Goal: Task Accomplishment & Management: Use online tool/utility

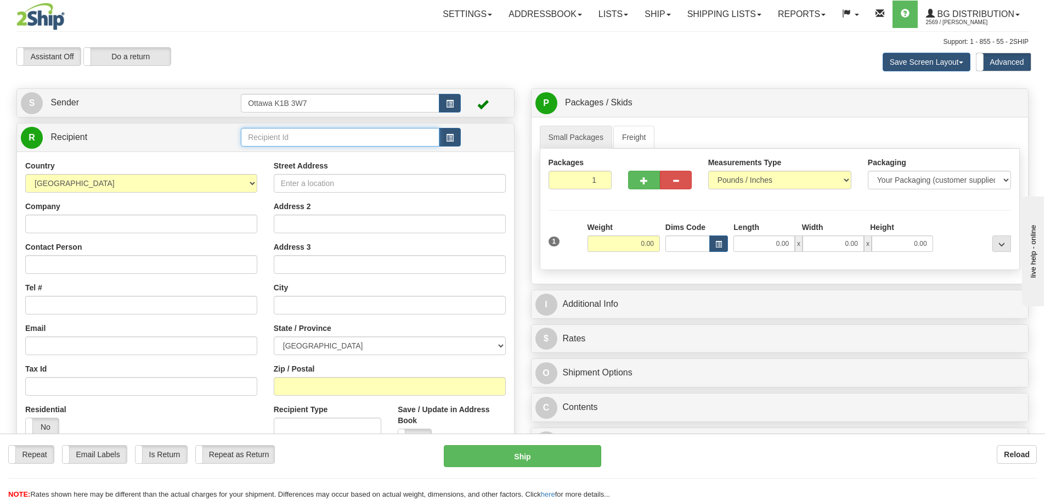
click at [364, 132] on input "text" at bounding box center [340, 137] width 199 height 19
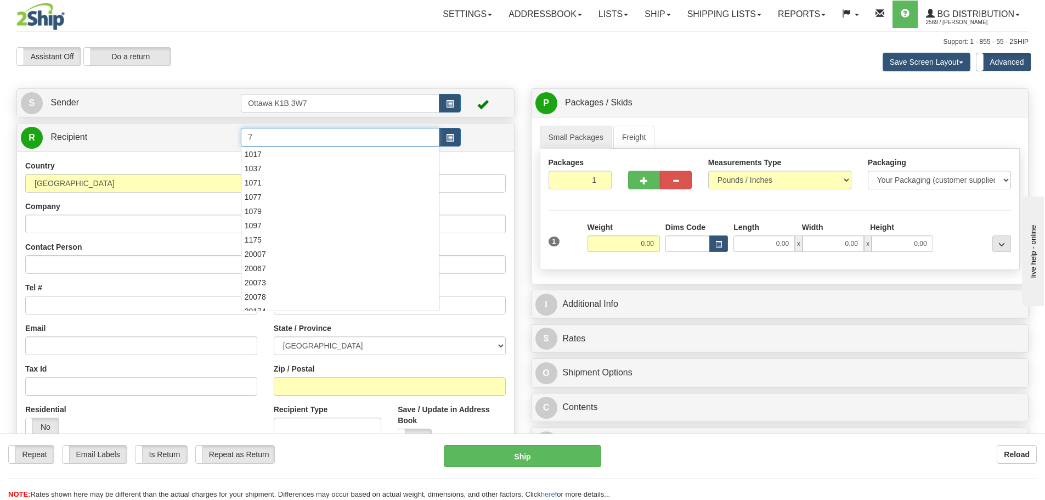
type input "7"
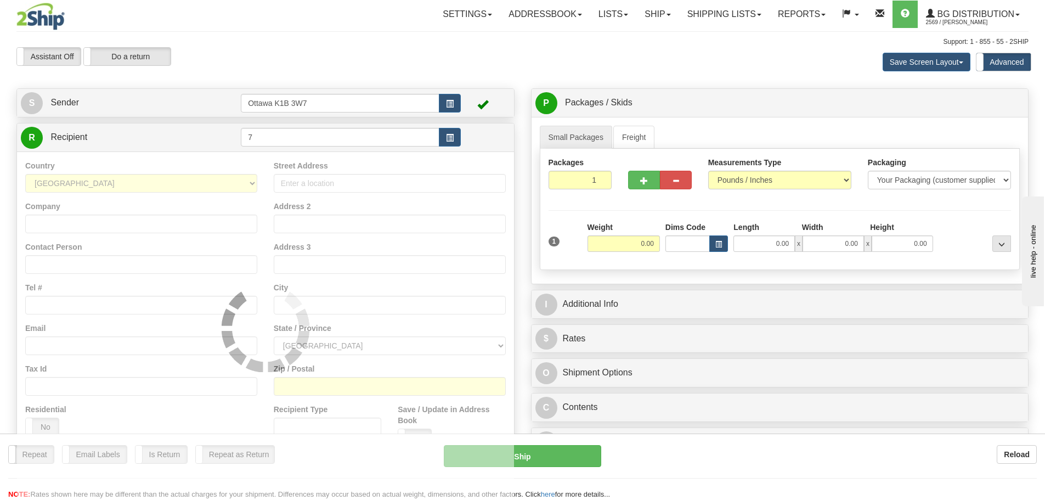
click at [274, 41] on div "Support: 1 - 855 - 55 - 2SHIP" at bounding box center [522, 41] width 1012 height 9
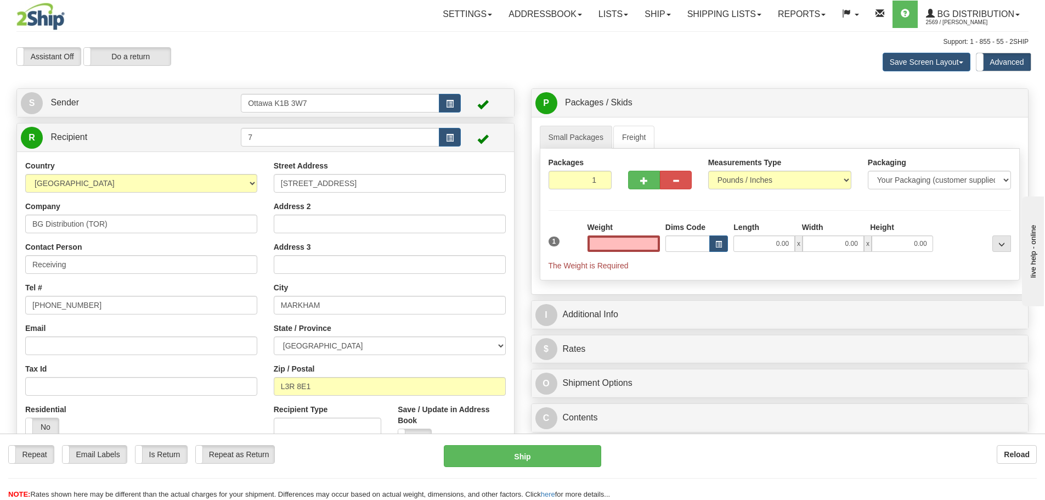
type input "0.00"
click at [223, 89] on div "S Sender [STREET_ADDRESS]" at bounding box center [265, 103] width 497 height 28
click at [218, 103] on link "S Sender" at bounding box center [131, 103] width 220 height 22
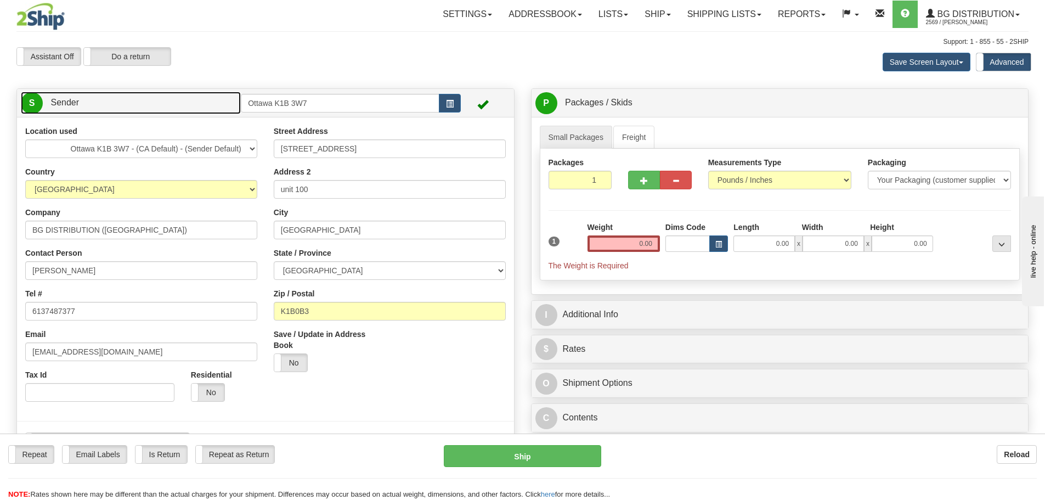
click at [218, 103] on link "S Sender" at bounding box center [131, 103] width 220 height 22
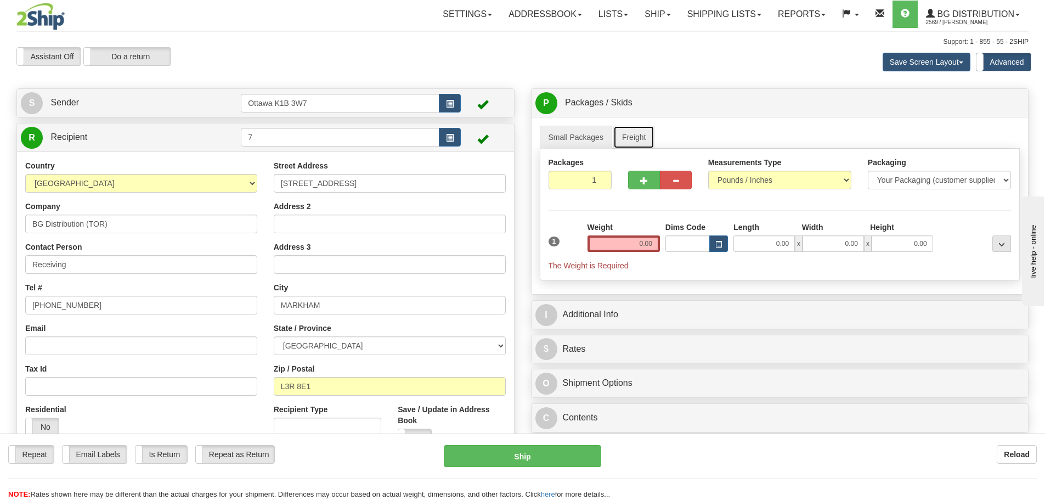
click at [646, 129] on link "Freight" at bounding box center [634, 137] width 42 height 23
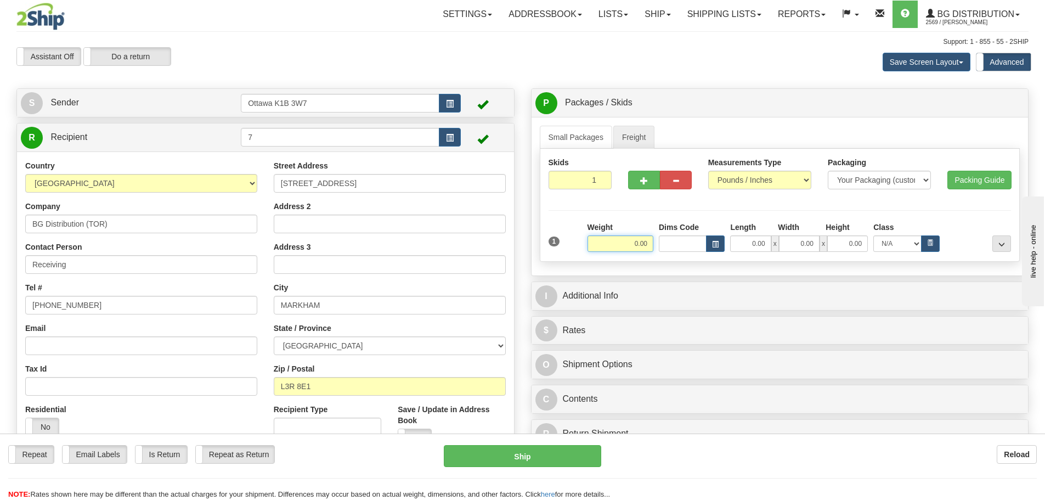
click at [622, 239] on input "0.00" at bounding box center [621, 243] width 66 height 16
type input "0.00"
click at [599, 129] on link "Small Packages" at bounding box center [576, 137] width 72 height 23
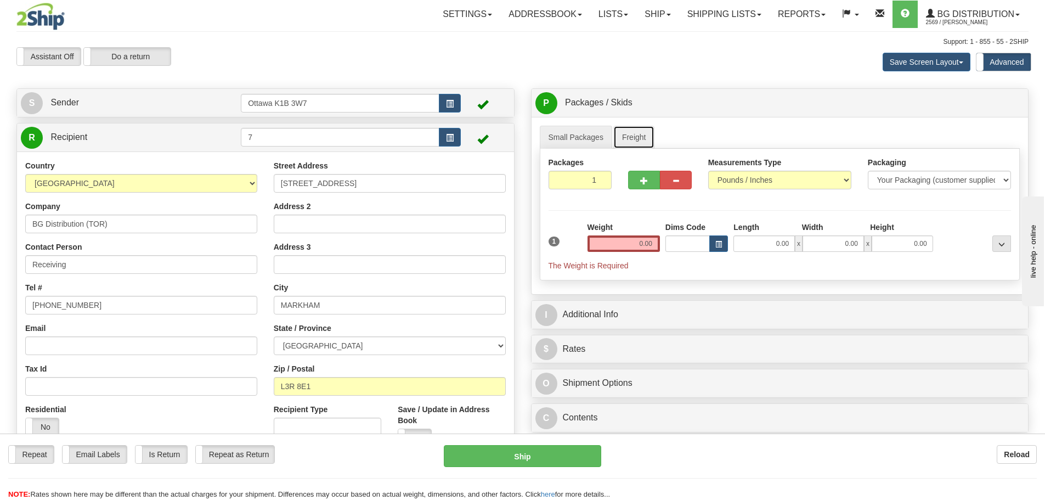
click at [629, 142] on link "Freight" at bounding box center [634, 137] width 42 height 23
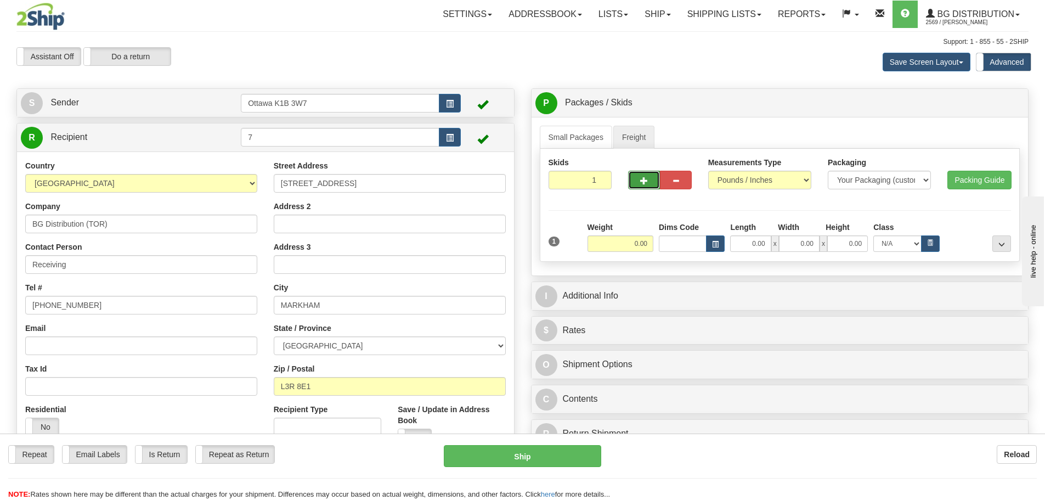
click at [652, 177] on button "button" at bounding box center [644, 180] width 32 height 19
type input "2"
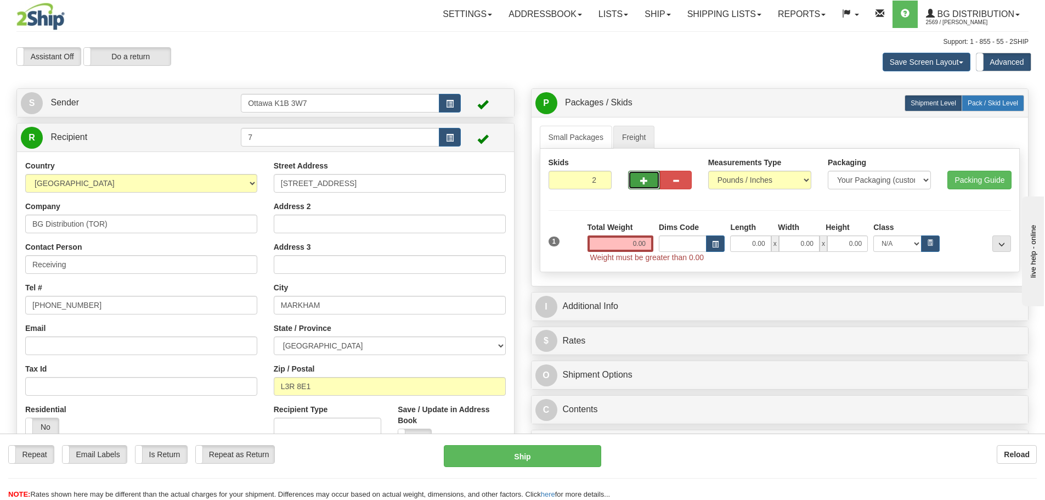
click at [966, 104] on label "Pack / Skid Level Pack.." at bounding box center [993, 103] width 63 height 16
radio input "true"
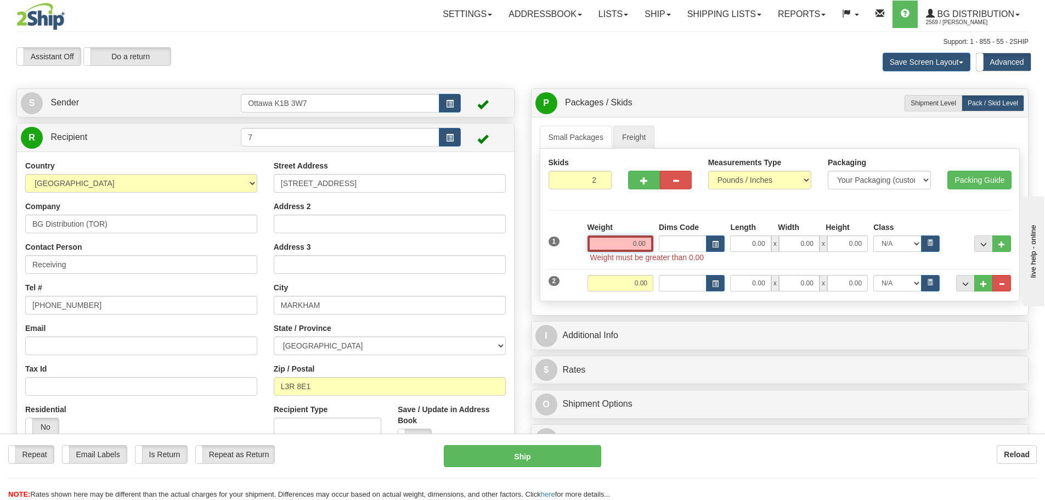
click at [612, 245] on input "0.00" at bounding box center [621, 243] width 66 height 16
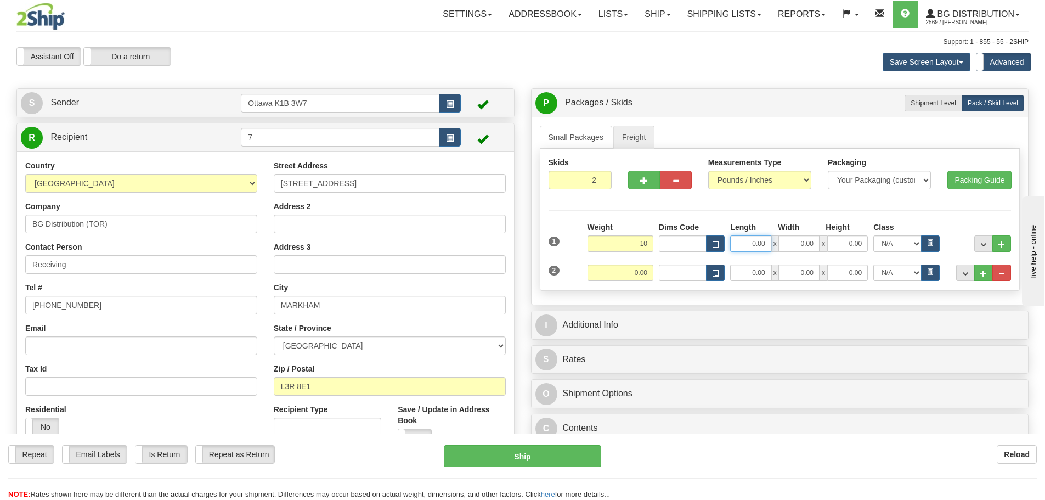
type input "10.00"
click at [763, 241] on input "0.00" at bounding box center [750, 243] width 41 height 16
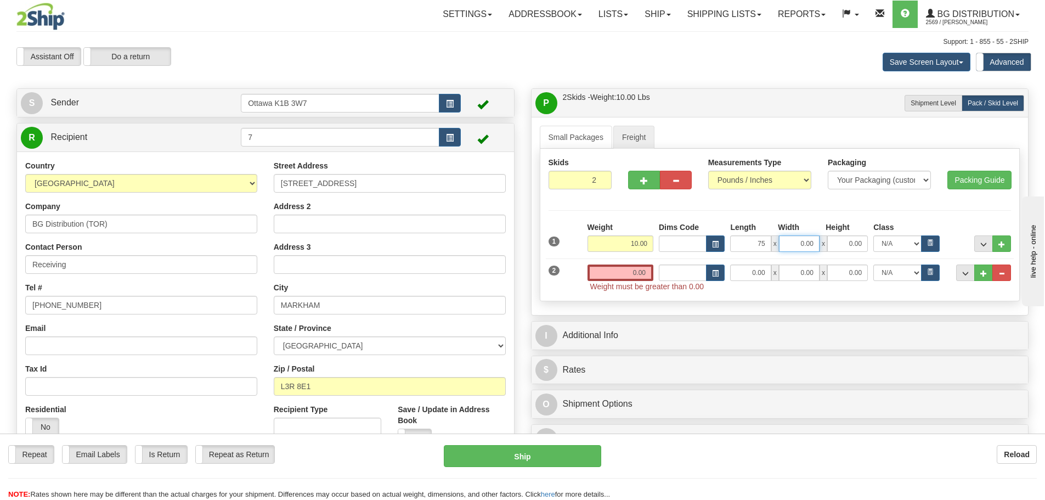
type input "75.00"
click at [811, 244] on input "0.00" at bounding box center [799, 243] width 41 height 16
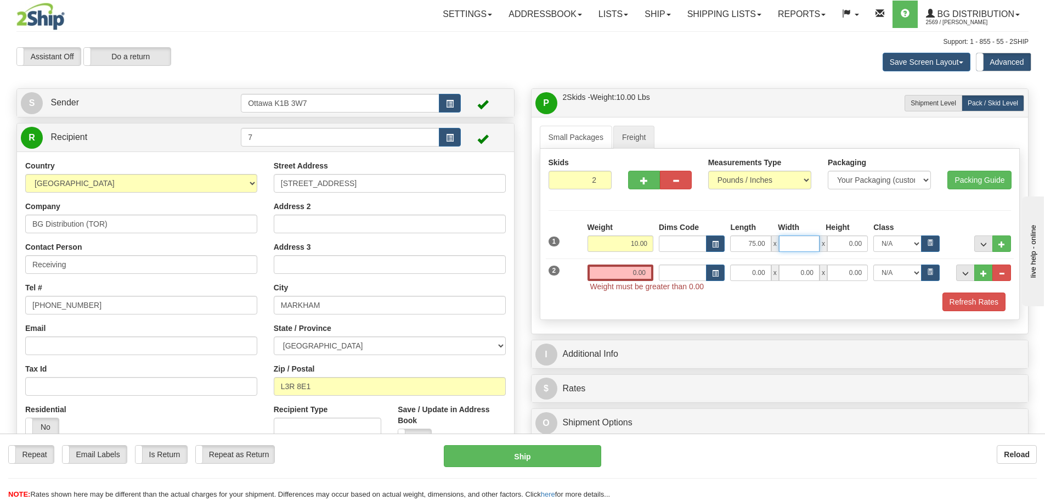
type input "7"
type input "6.50"
type input "2.00"
click at [633, 275] on input "0.00" at bounding box center [621, 272] width 66 height 16
type input "0.00"
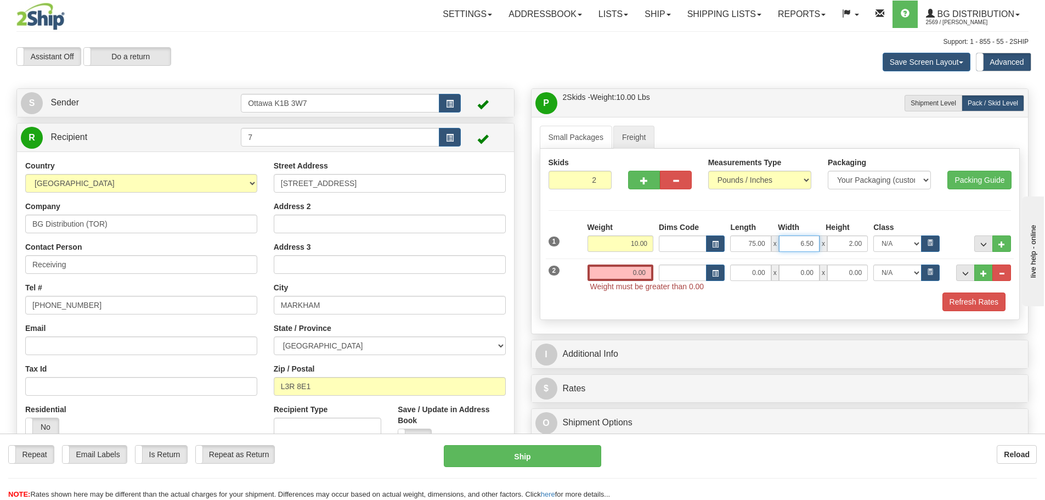
drag, startPoint x: 798, startPoint y: 244, endPoint x: 900, endPoint y: 251, distance: 102.3
click at [866, 250] on div "75.00 x 6.50 x 2.00" at bounding box center [799, 243] width 138 height 16
type input "7.00"
click at [640, 273] on input "0.00" at bounding box center [621, 272] width 66 height 16
type input "0.00"
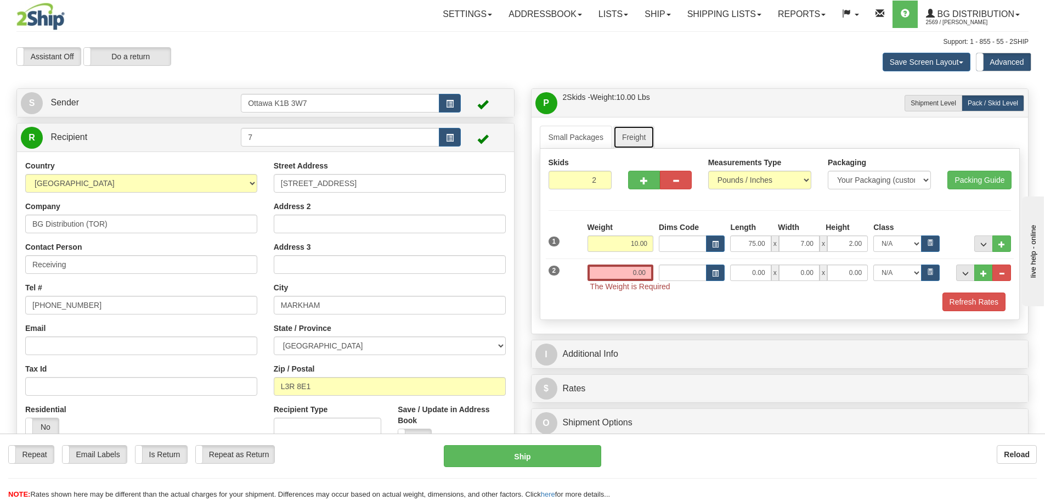
click at [650, 138] on link "Freight" at bounding box center [634, 137] width 42 height 23
click at [572, 132] on link "Small Packages" at bounding box center [576, 137] width 72 height 23
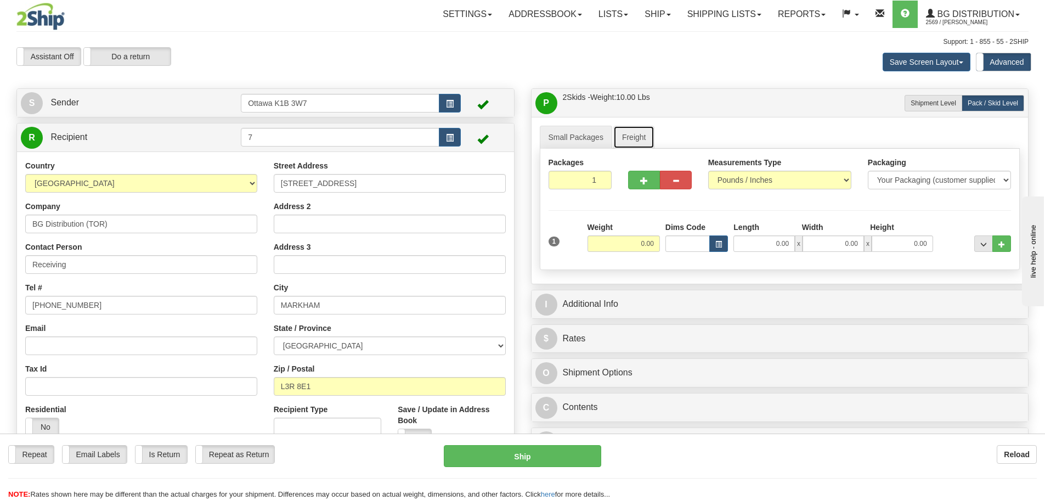
click at [635, 133] on link "Freight" at bounding box center [634, 137] width 42 height 23
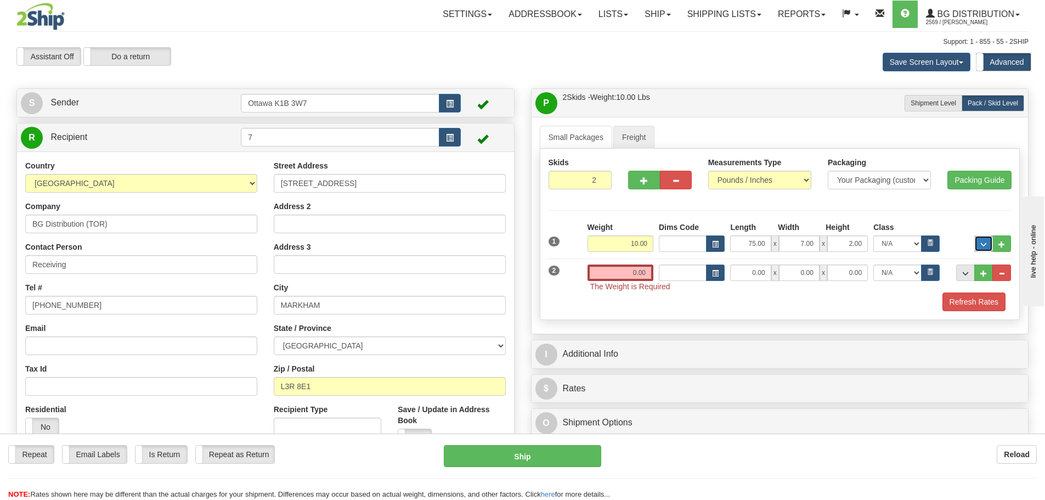
click at [979, 243] on button "..." at bounding box center [983, 243] width 19 height 16
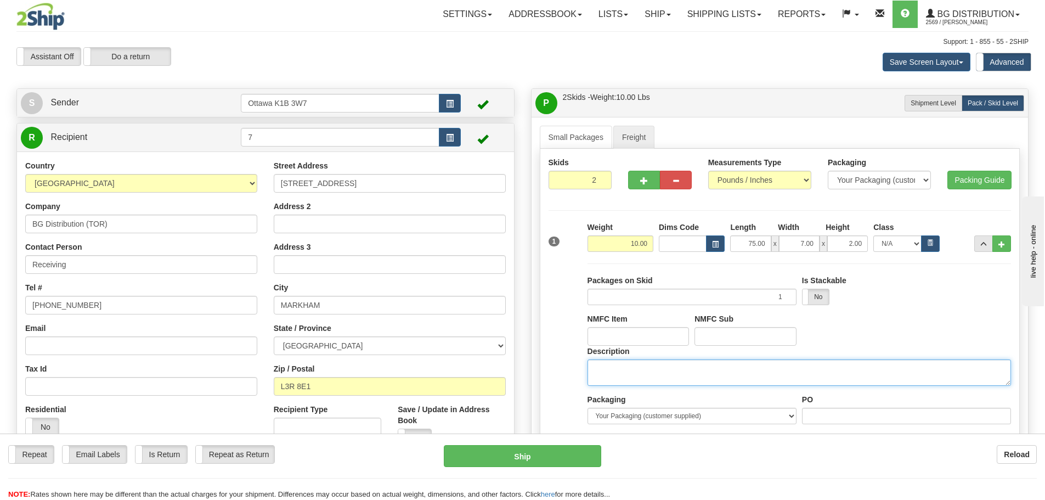
click at [852, 367] on textarea "Description" at bounding box center [800, 372] width 424 height 26
type textarea "DOOR HARDWARE"
click at [977, 251] on button "..." at bounding box center [983, 243] width 19 height 16
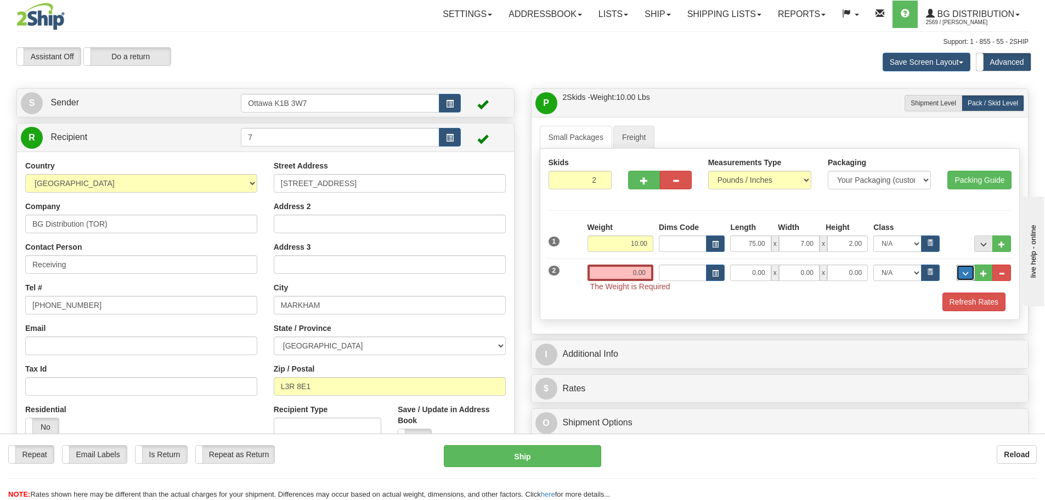
click at [966, 270] on span "..." at bounding box center [965, 273] width 7 height 6
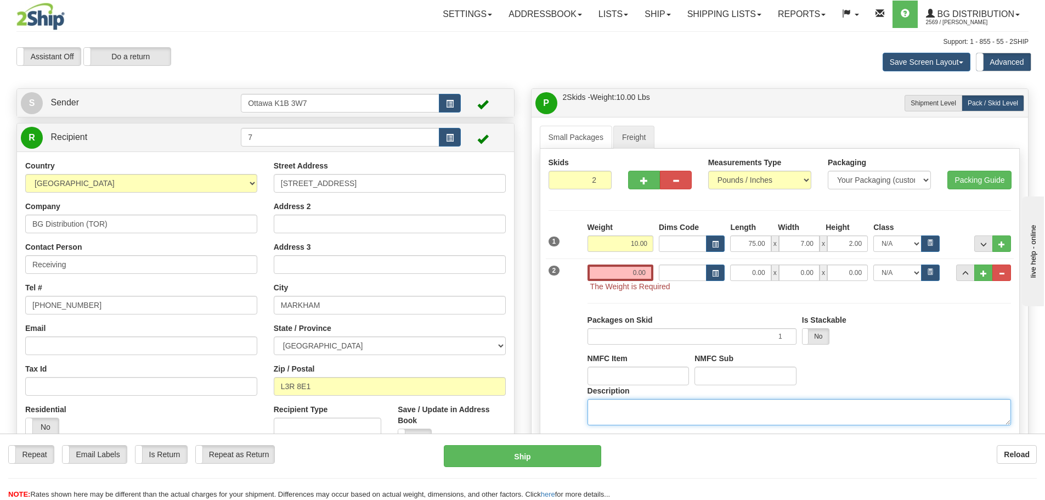
click at [776, 415] on textarea "Description" at bounding box center [800, 412] width 424 height 26
type textarea "DOOR HARDWARE"
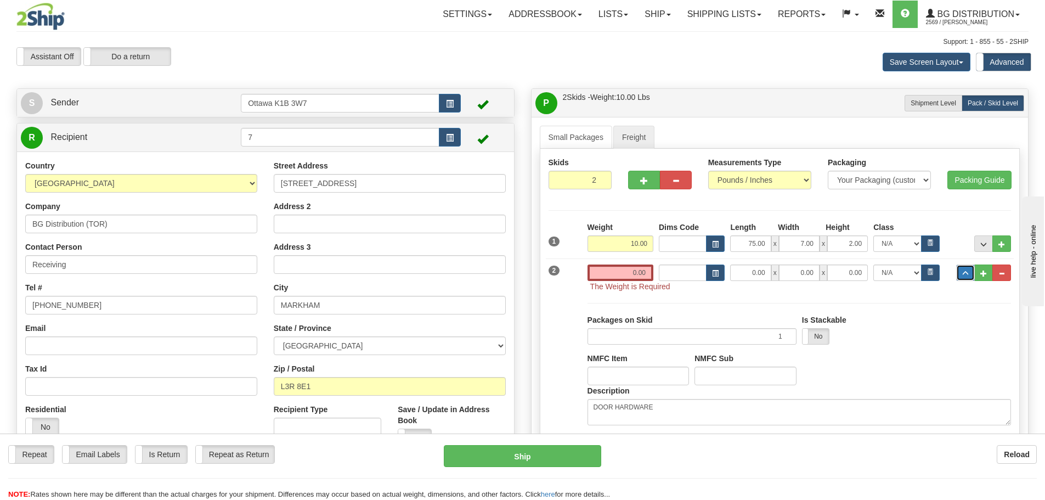
click at [963, 278] on button "..." at bounding box center [965, 272] width 19 height 16
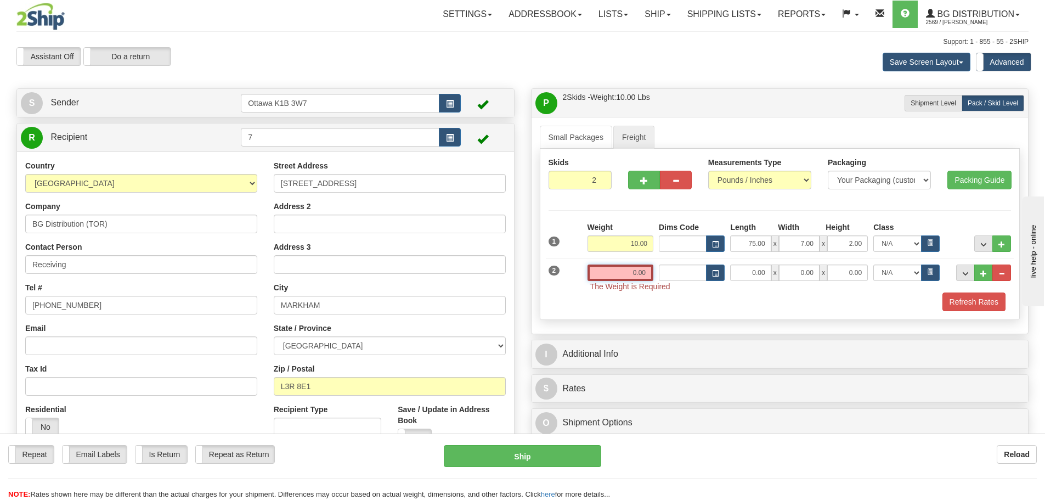
click at [611, 273] on input "0.00" at bounding box center [621, 272] width 66 height 16
type input "0.00"
click at [622, 265] on input "0.00" at bounding box center [621, 272] width 66 height 16
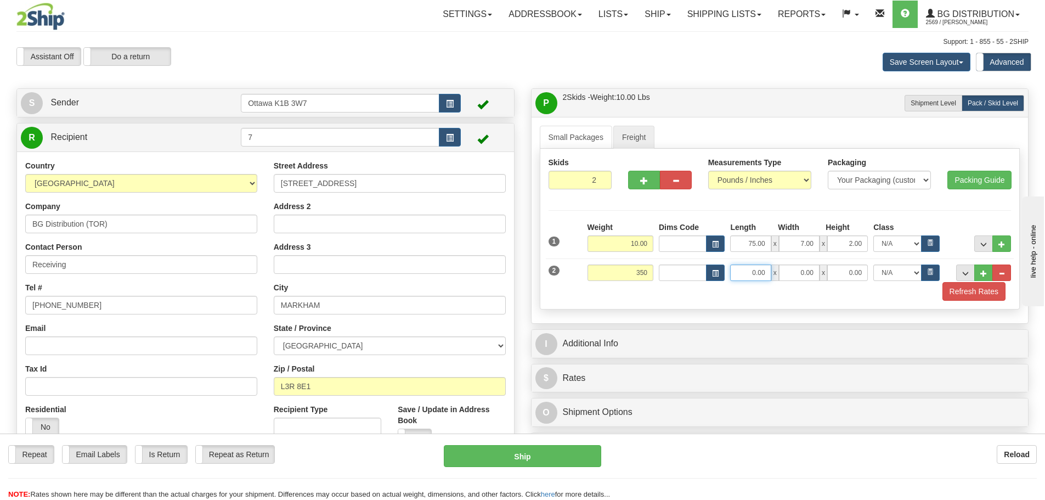
type input "350.00"
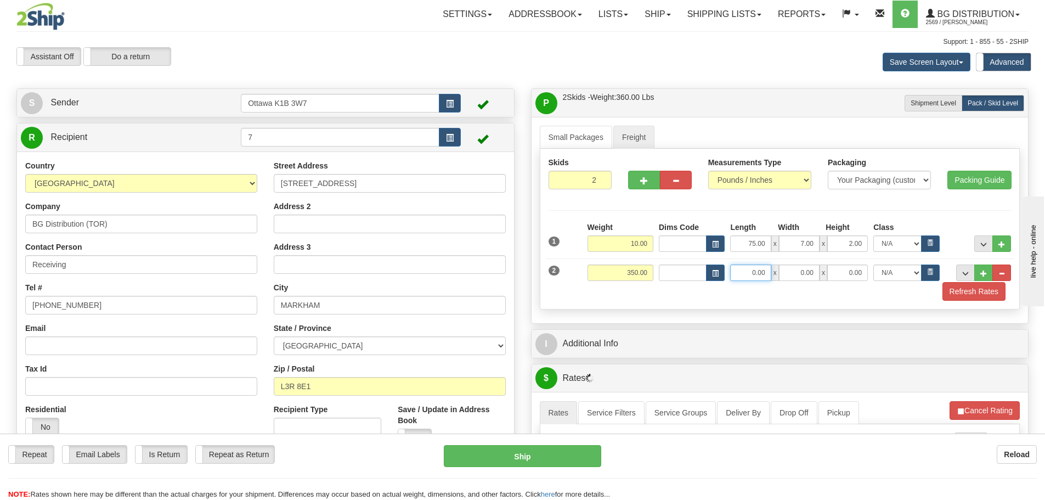
click at [754, 264] on input "0.00" at bounding box center [750, 272] width 41 height 16
type input "36.00"
type input "48.00"
type input "42.00"
click at [968, 297] on button "Refresh Rates" at bounding box center [974, 291] width 63 height 19
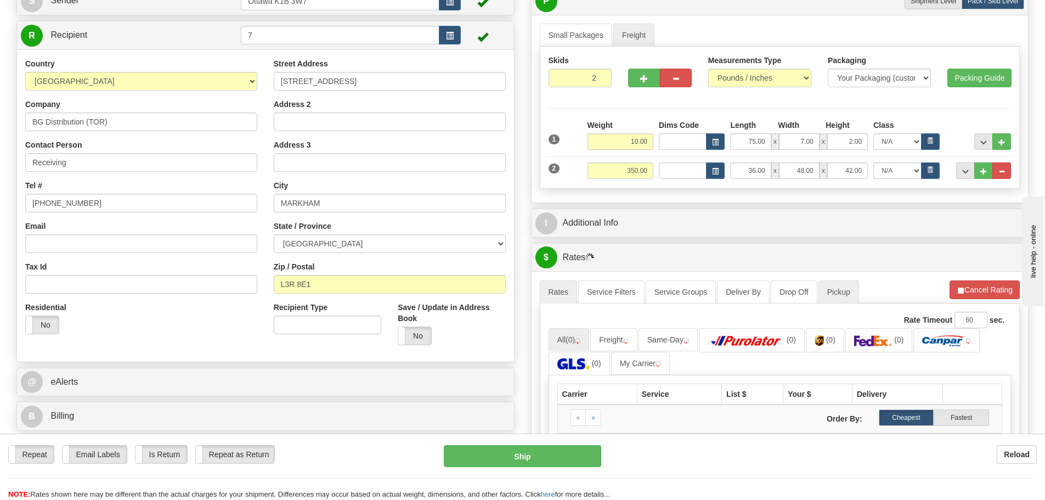
scroll to position [110, 0]
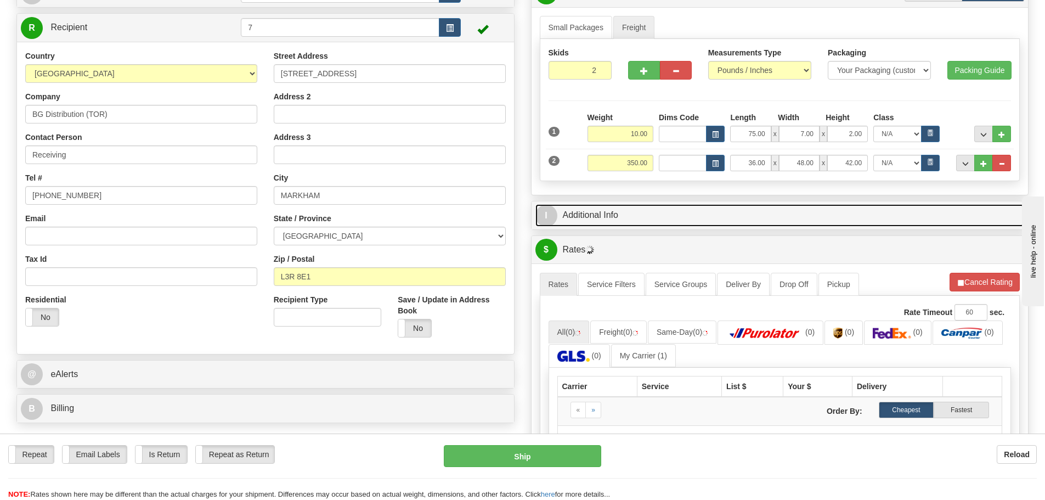
click at [792, 215] on link "I Additional Info" at bounding box center [779, 215] width 489 height 22
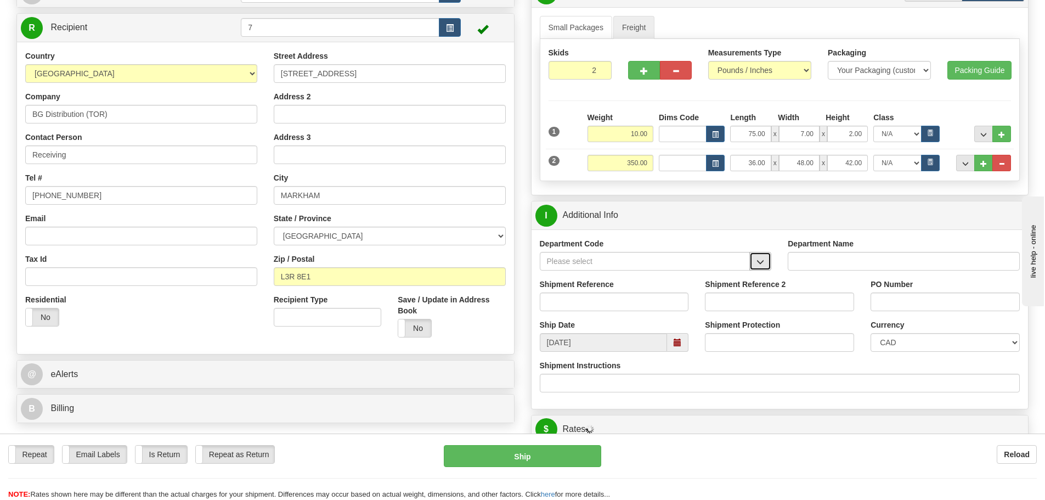
click at [760, 267] on button "button" at bounding box center [760, 261] width 22 height 19
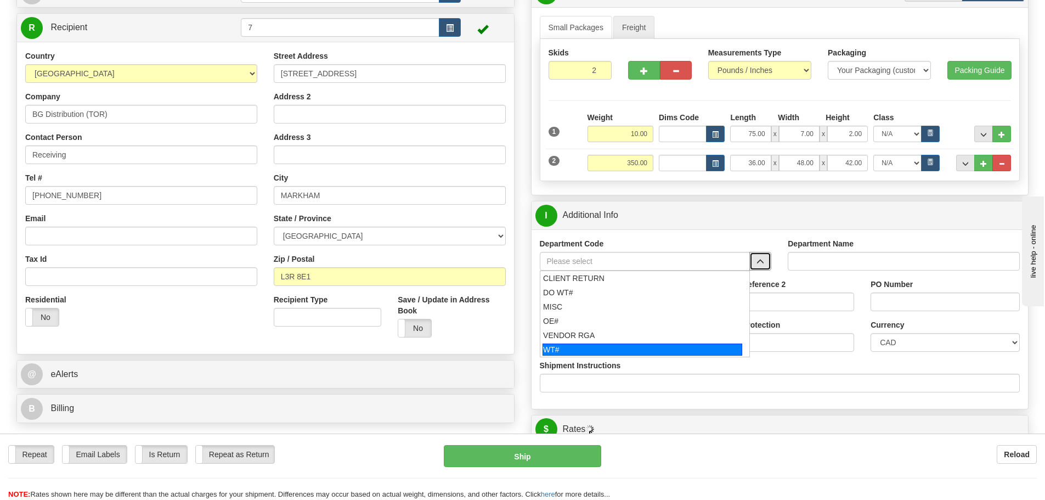
click at [577, 350] on div "WT#" at bounding box center [643, 349] width 200 height 12
type input "WT#"
type input "WAREHOUSE TRANSFERS"
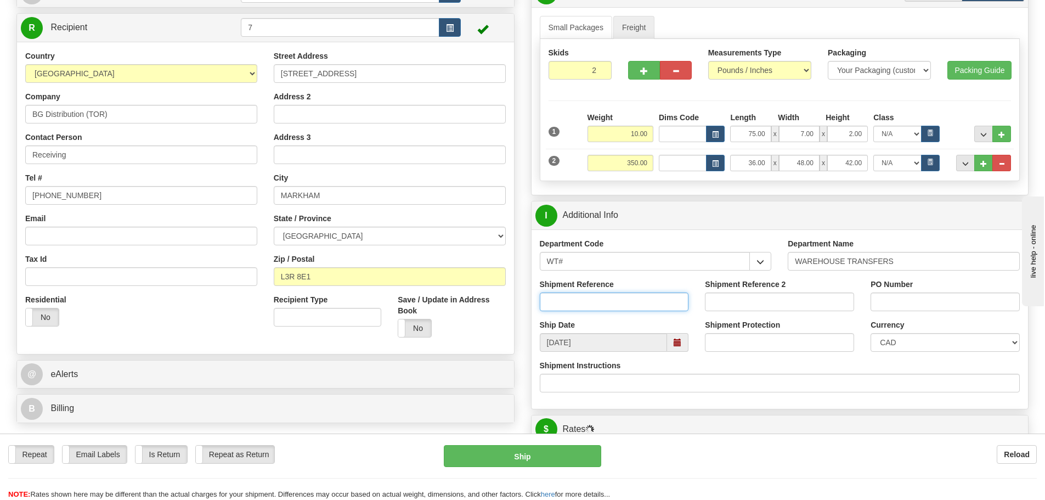
click at [566, 302] on input "Shipment Reference" at bounding box center [614, 301] width 149 height 19
type input "166883-00"
type input "167106-00"
click at [956, 302] on input "PO Number" at bounding box center [945, 301] width 149 height 19
type input "N/A"
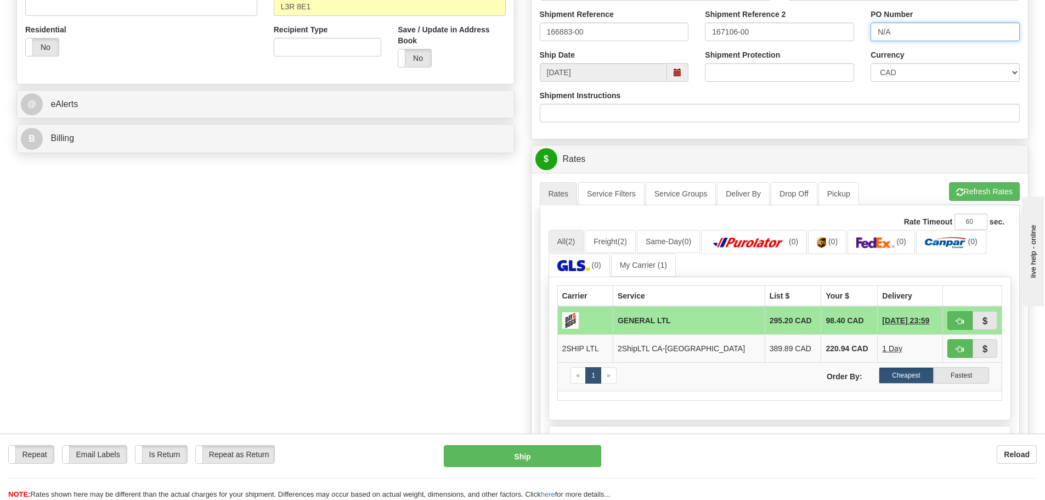
scroll to position [384, 0]
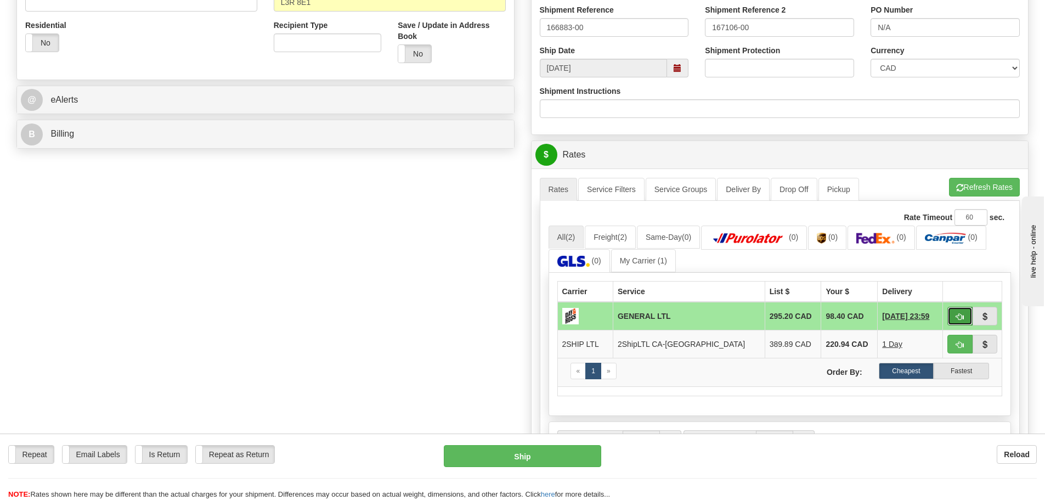
click at [967, 315] on button "button" at bounding box center [959, 316] width 25 height 19
type input "GL"
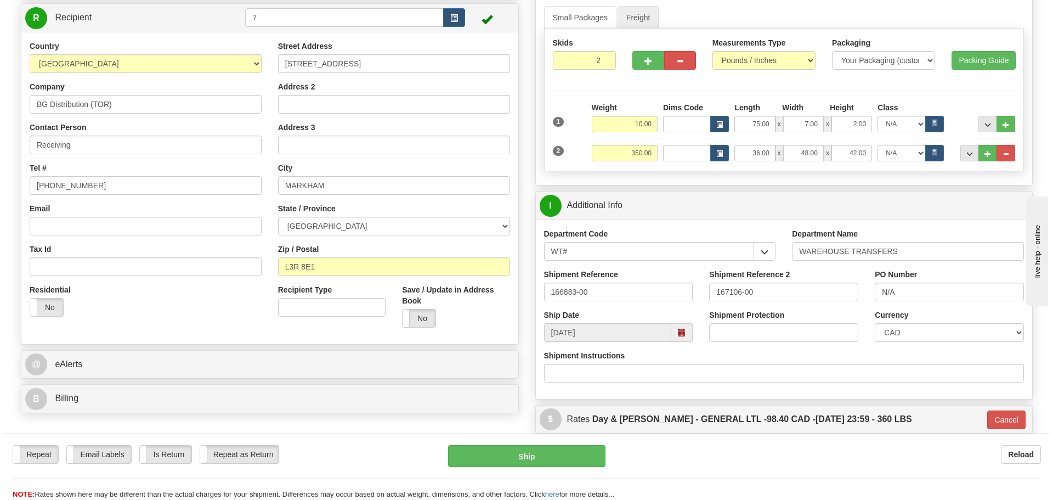
scroll to position [110, 0]
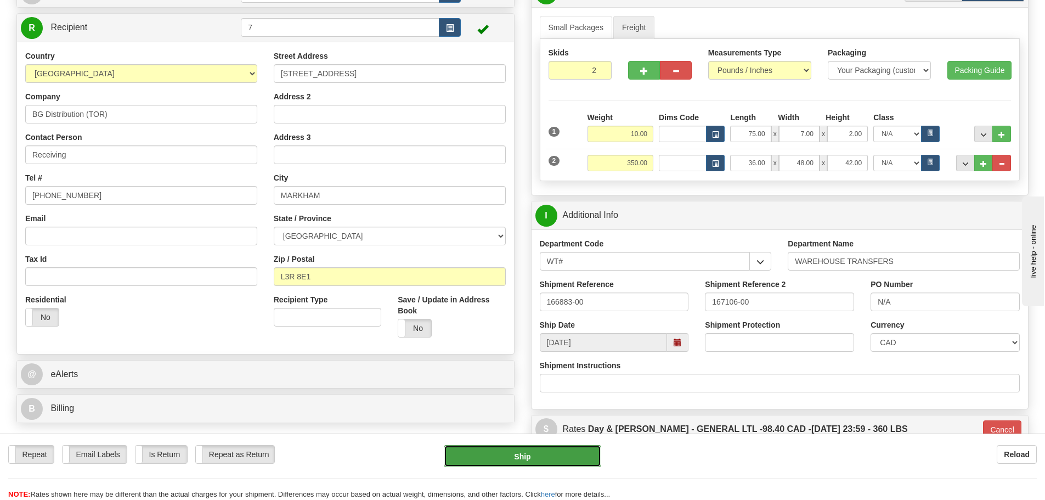
click at [492, 449] on button "Ship" at bounding box center [522, 456] width 157 height 22
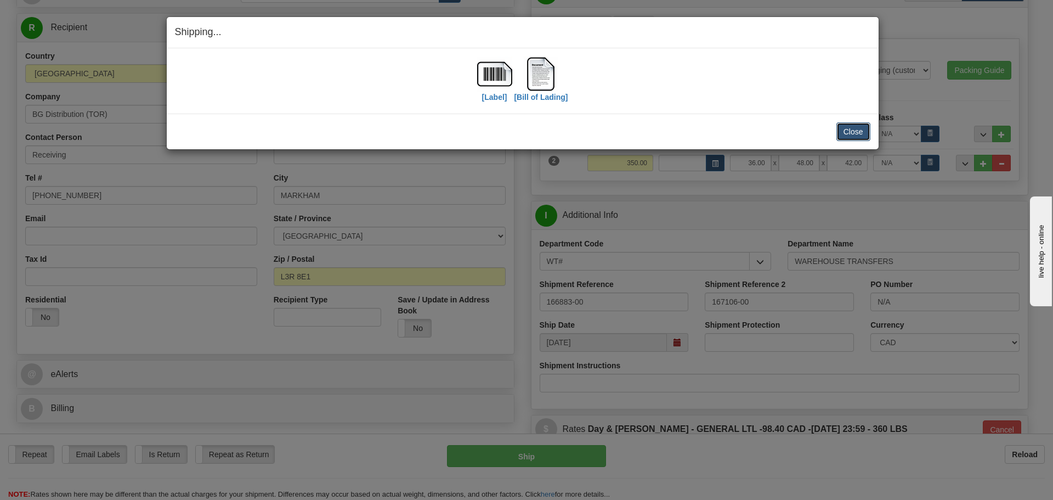
click at [864, 134] on button "Close" at bounding box center [854, 131] width 34 height 19
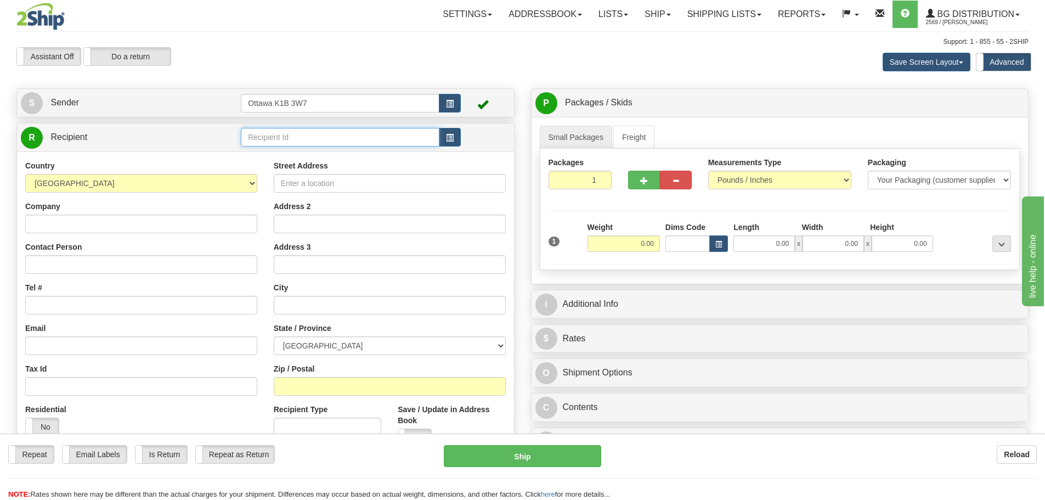
click at [349, 138] on input "text" at bounding box center [340, 137] width 199 height 19
type input "920025"
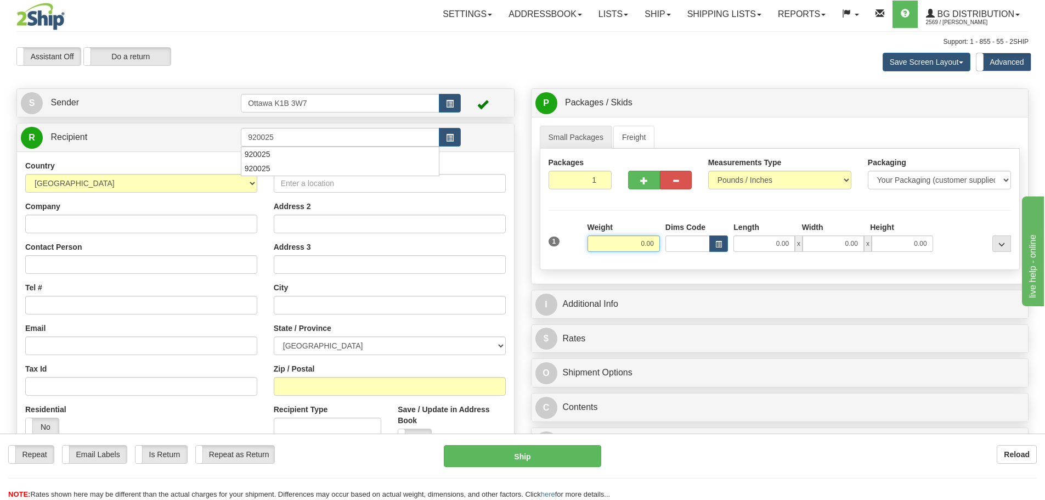
click at [528, 58] on div "Assistant On Assistant Off Do a return Do a return Previous Next Save Screen La…" at bounding box center [522, 62] width 1029 height 30
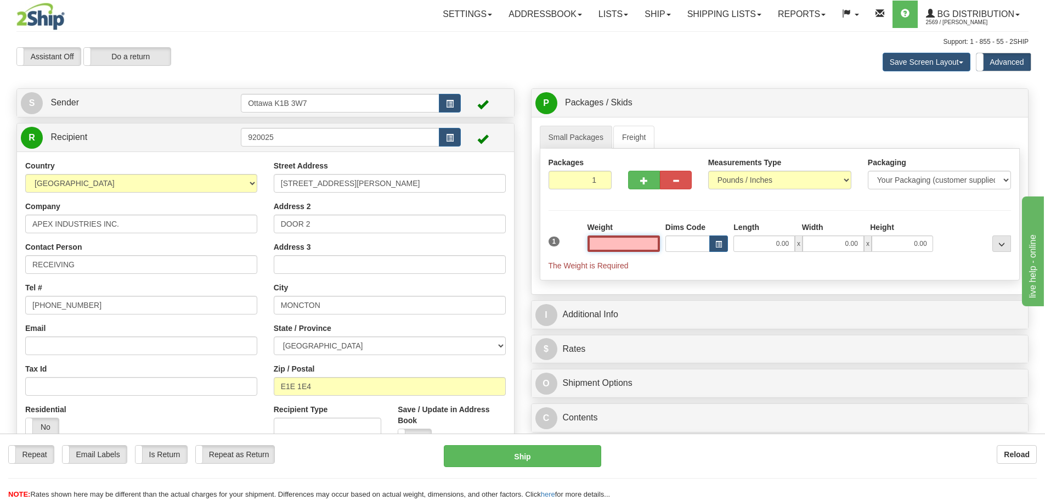
click at [623, 243] on input "text" at bounding box center [624, 243] width 72 height 16
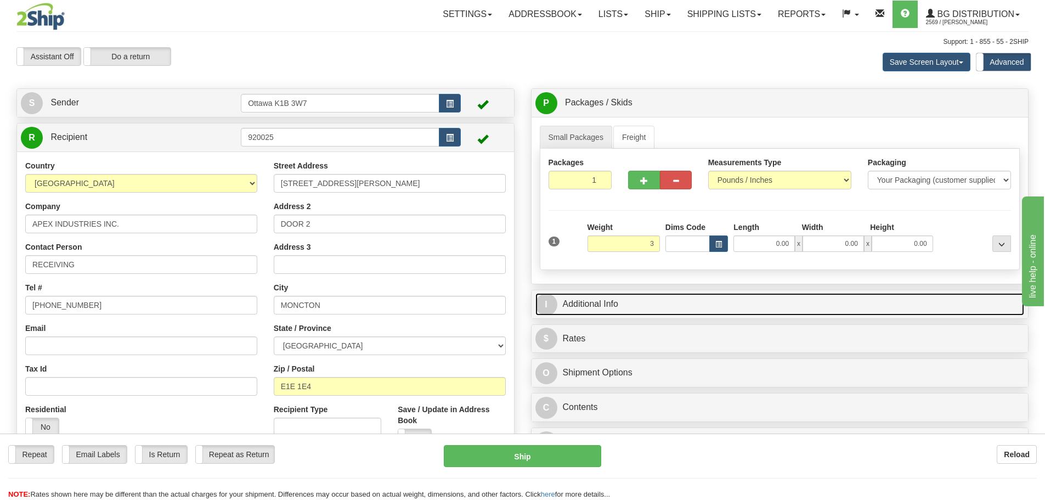
type input "3.00"
click at [708, 304] on link "I Additional Info" at bounding box center [779, 304] width 489 height 22
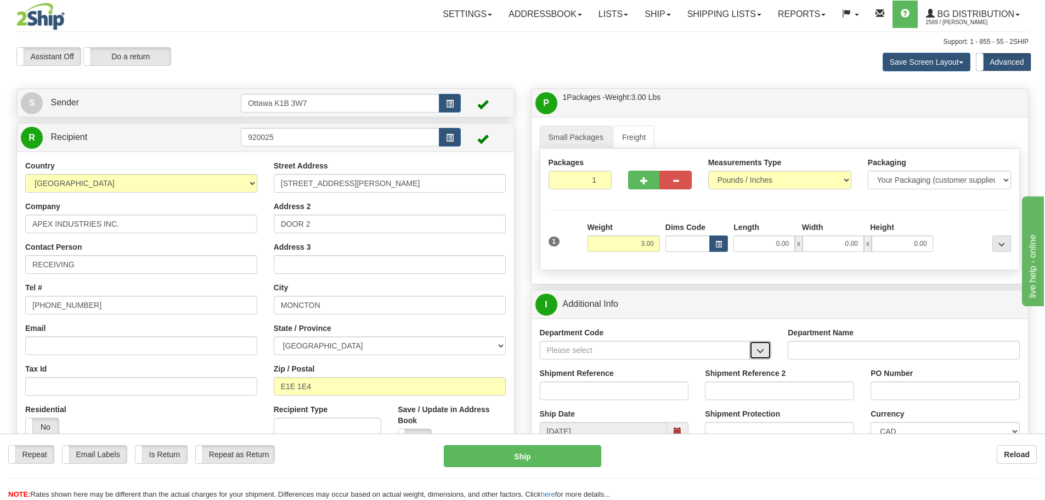
click at [764, 353] on span "button" at bounding box center [761, 350] width 8 height 7
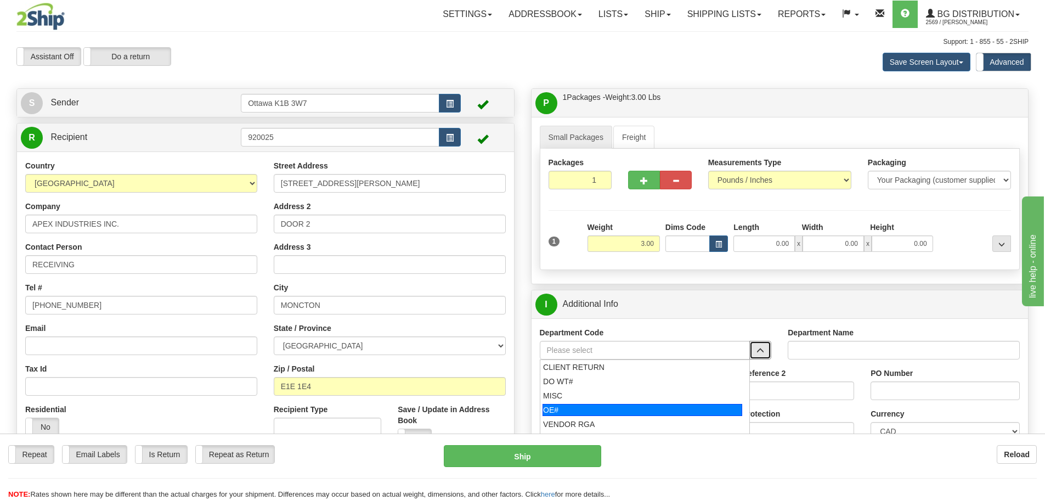
click at [617, 407] on div "OE#" at bounding box center [643, 410] width 200 height 12
type input "OE#"
type input "ORDERS"
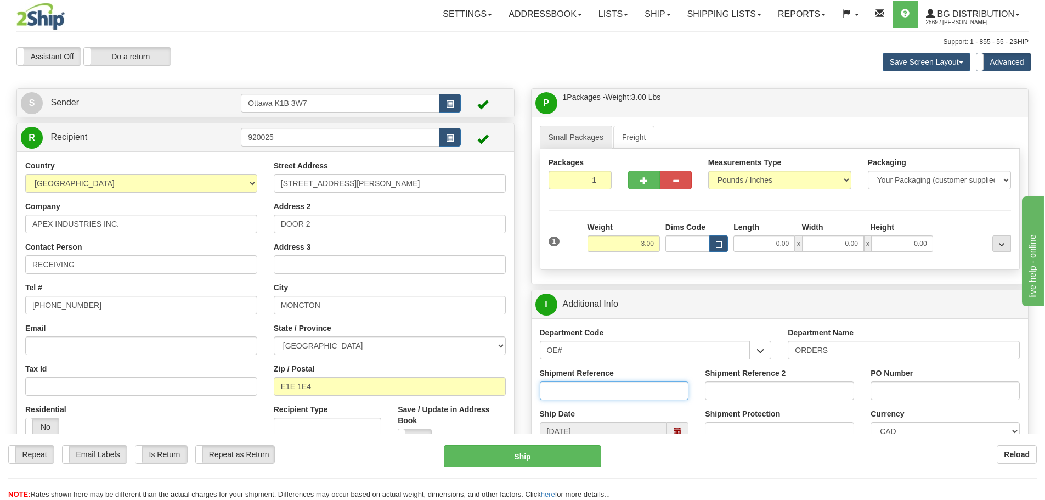
click at [609, 390] on input "Shipment Reference" at bounding box center [614, 390] width 149 height 19
type input "10204969-00"
click at [924, 391] on input "PO Number" at bounding box center [945, 390] width 149 height 19
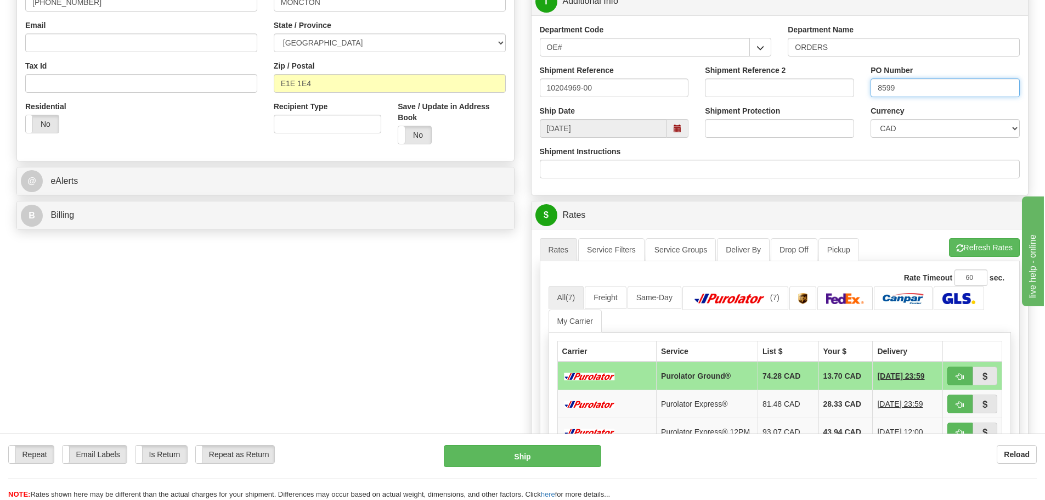
scroll to position [329, 0]
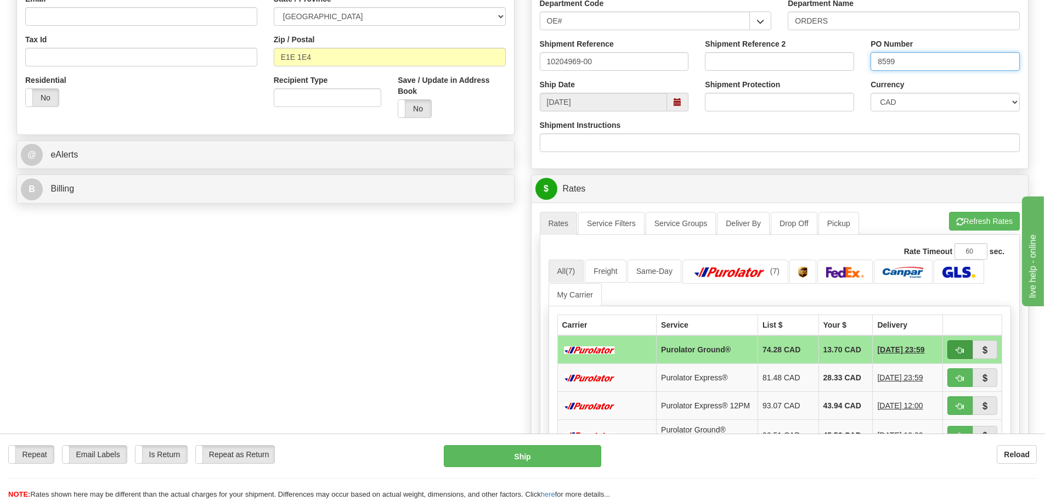
type input "8599"
click at [962, 353] on span "button" at bounding box center [960, 350] width 8 height 7
type input "260"
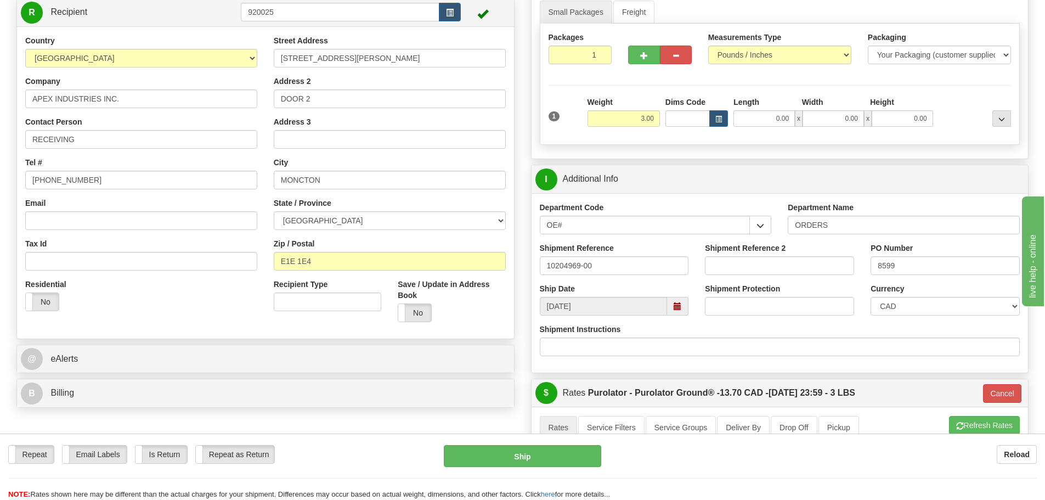
scroll to position [110, 0]
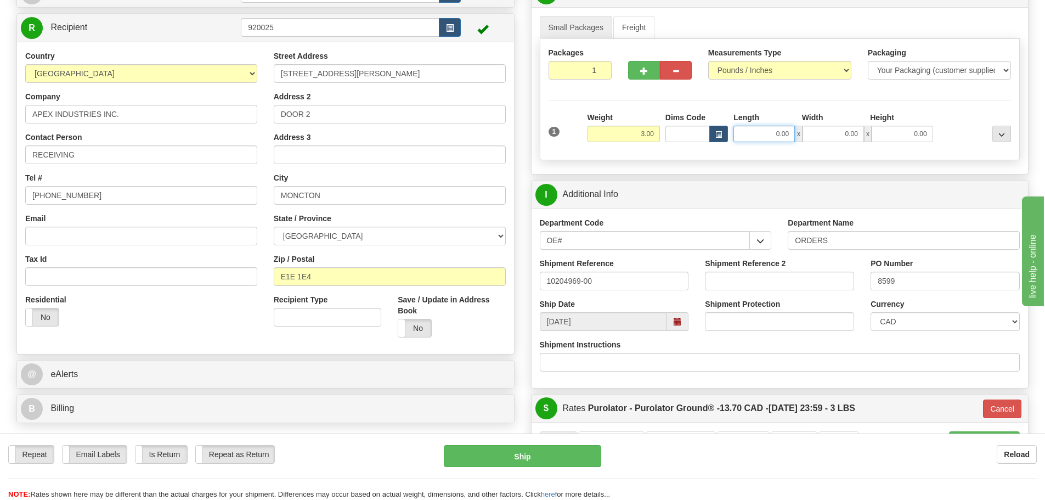
click at [769, 137] on input "0.00" at bounding box center [763, 134] width 61 height 16
type input "17.00"
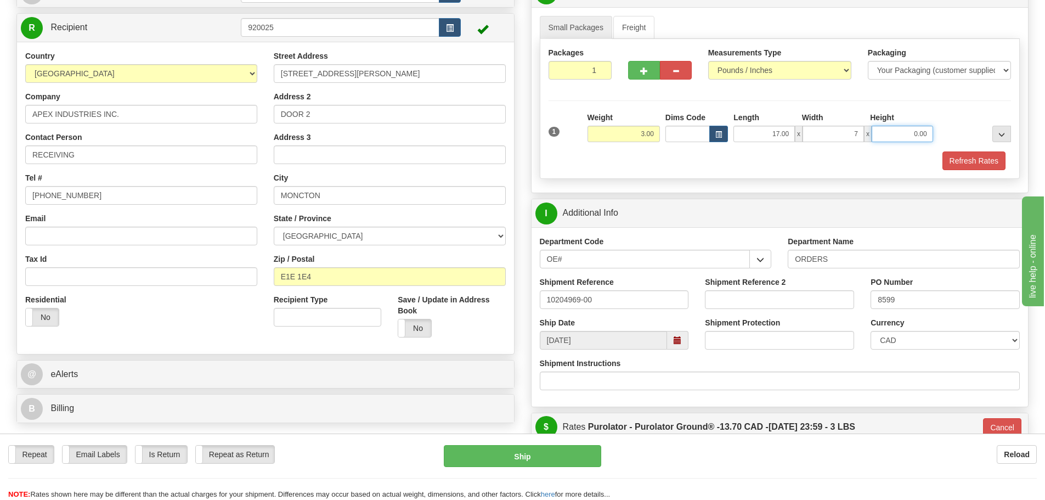
type input "7.00"
type input "5.00"
click at [957, 161] on button "Refresh Rates" at bounding box center [974, 160] width 63 height 19
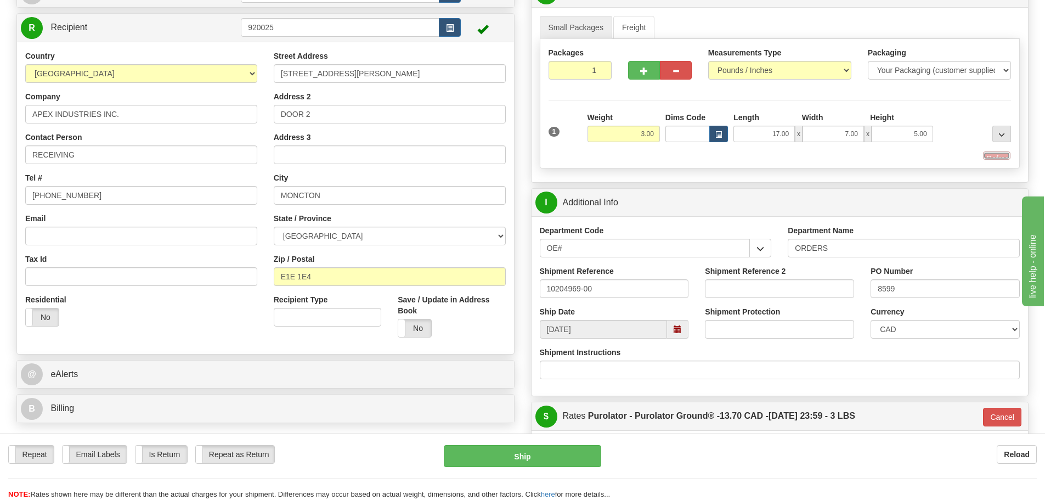
type input "260"
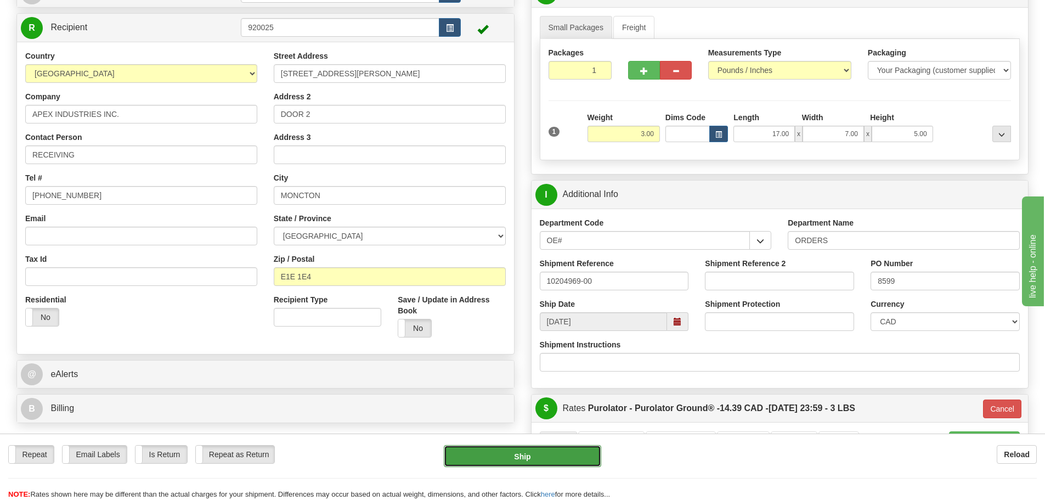
click at [532, 463] on button "Ship" at bounding box center [522, 456] width 157 height 22
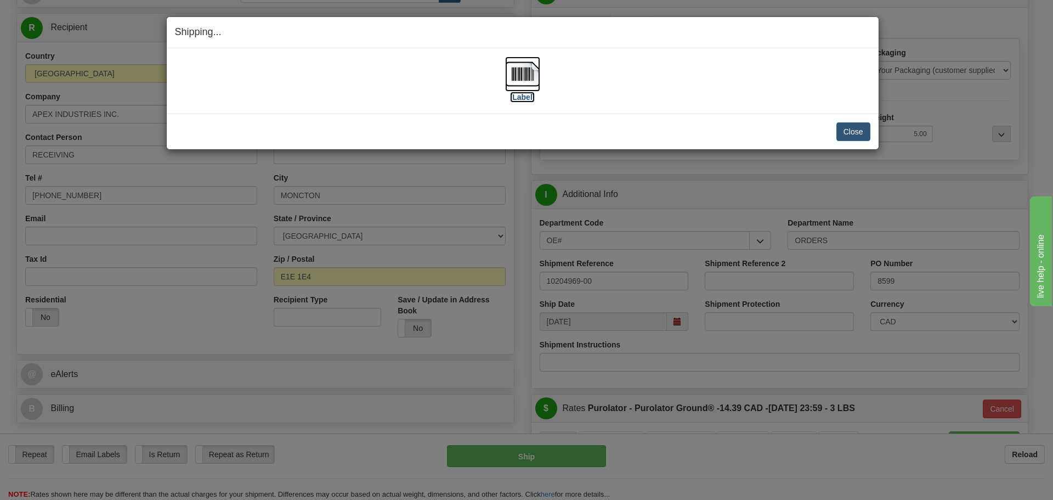
click at [530, 97] on label "[Label]" at bounding box center [522, 97] width 25 height 11
